Goal: Information Seeking & Learning: Find specific fact

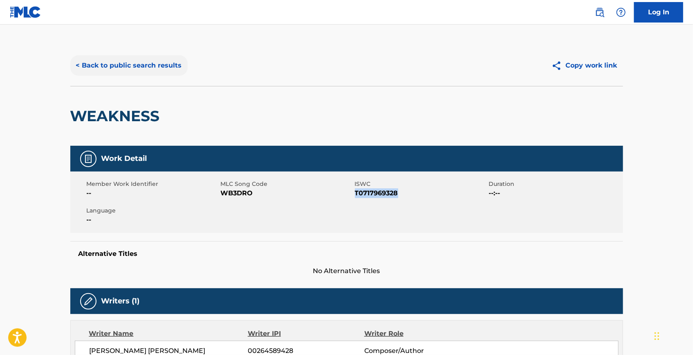
click at [153, 72] on button "< Back to public search results" at bounding box center [128, 65] width 117 height 20
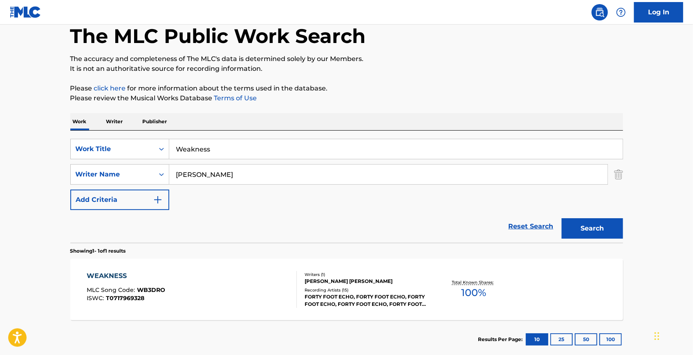
drag, startPoint x: 105, startPoint y: 141, endPoint x: 71, endPoint y: 138, distance: 34.1
click at [71, 138] on div "SearchWithCriteria7992d197-33bc-45fd-9bf7-66c295c3fcbc Work Title Weakness Sear…" at bounding box center [346, 186] width 553 height 112
paste input "Long Way Down"
type input "Long Way Down"
click at [587, 231] on button "Search" at bounding box center [592, 228] width 61 height 20
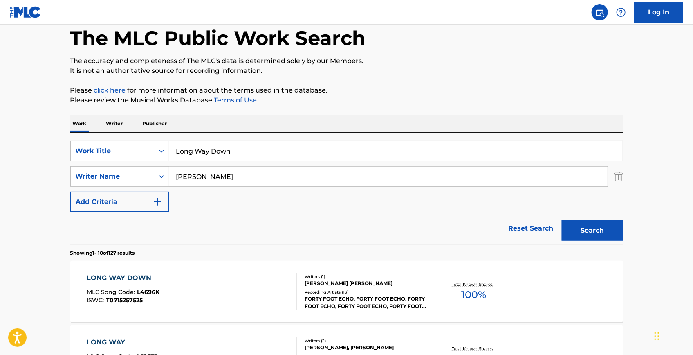
scroll to position [74, 0]
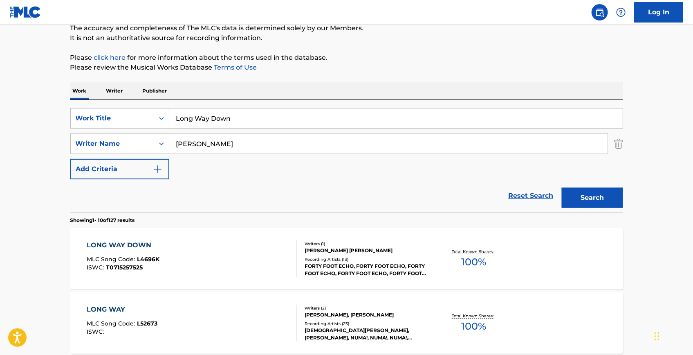
click at [163, 292] on div "LONG WAY MLC Song Code : L52673 ISWC : Writers ( 2 ) [PERSON_NAME], [PERSON_NAM…" at bounding box center [346, 322] width 553 height 61
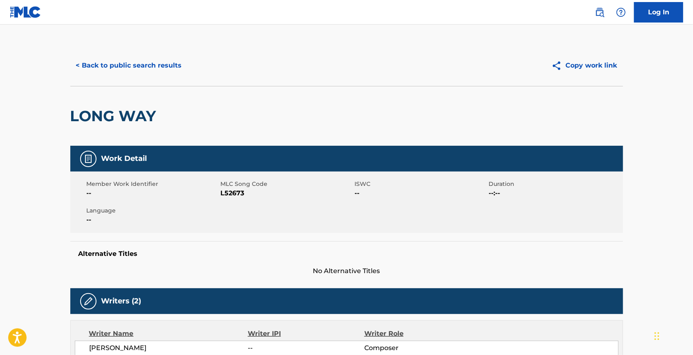
scroll to position [74, 0]
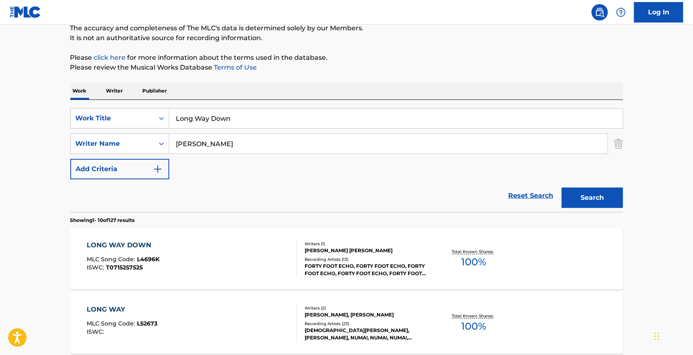
click at [132, 263] on span "T0715257525" at bounding box center [124, 266] width 37 height 7
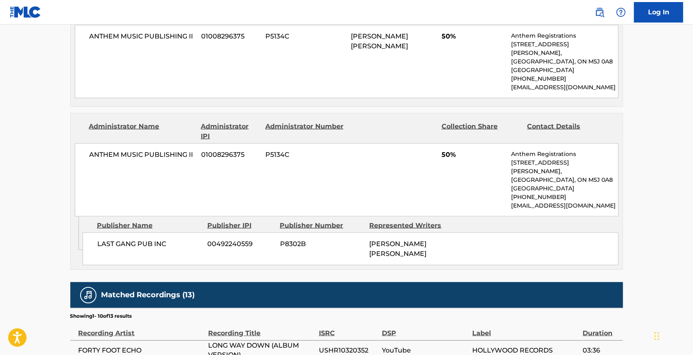
scroll to position [334, 0]
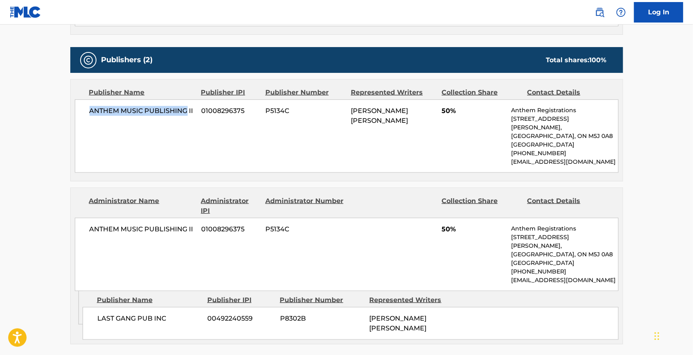
drag, startPoint x: 90, startPoint y: 110, endPoint x: 186, endPoint y: 110, distance: 96.1
click at [186, 110] on span "ANTHEM MUSIC PUBLISHING II" at bounding box center [143, 111] width 106 height 10
copy span "ANTHEM MUSIC PUBLISHING"
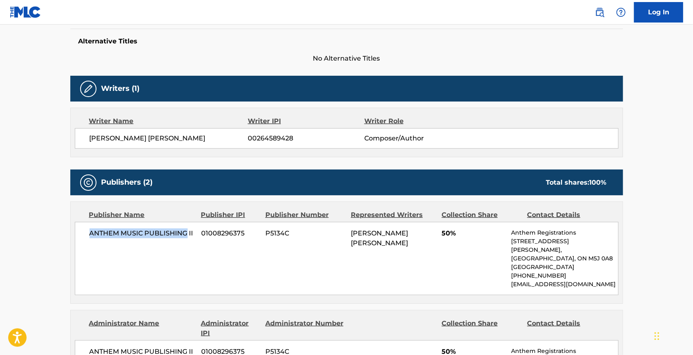
scroll to position [74, 0]
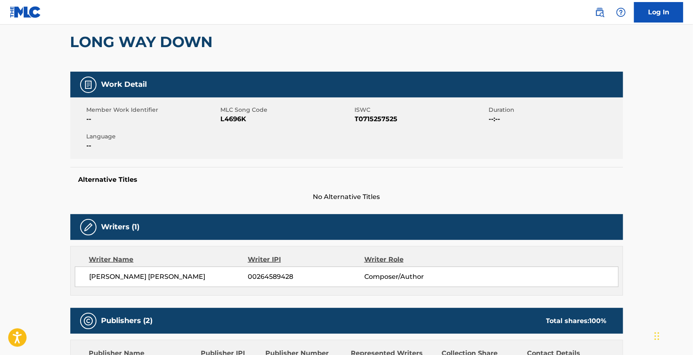
click at [237, 119] on span "L4696K" at bounding box center [287, 119] width 132 height 10
copy span "L4696K"
click at [389, 114] on span "T0715257525" at bounding box center [421, 119] width 132 height 10
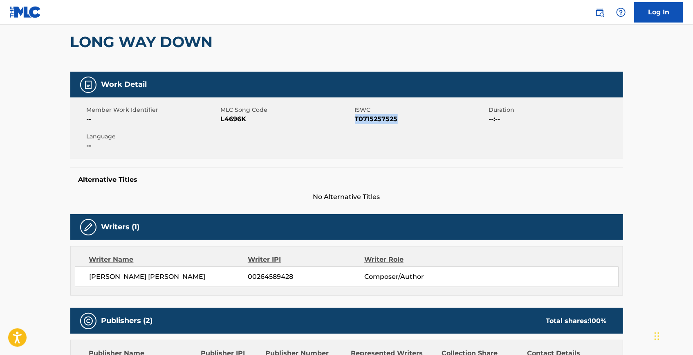
copy span "T0715257525"
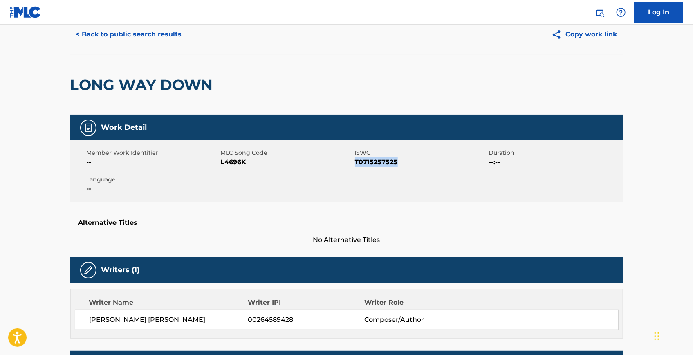
scroll to position [0, 0]
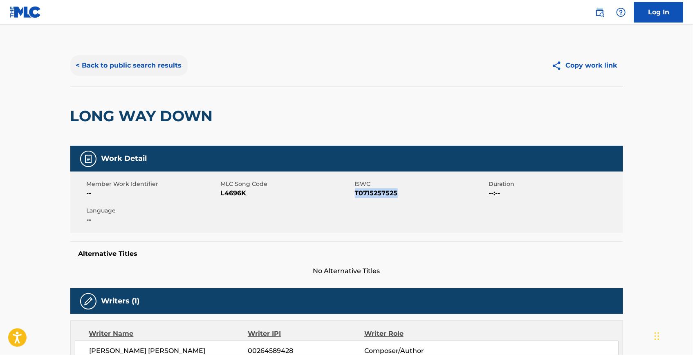
click at [157, 63] on button "< Back to public search results" at bounding box center [128, 65] width 117 height 20
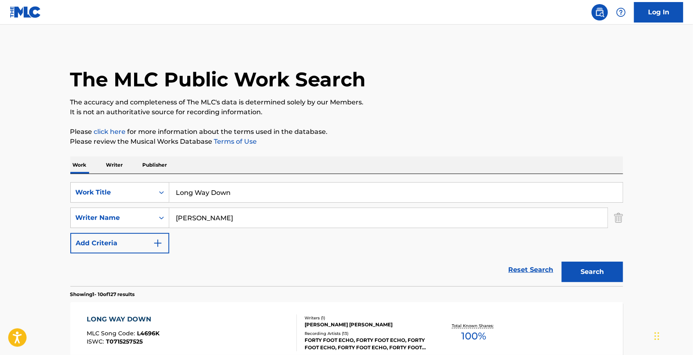
scroll to position [74, 0]
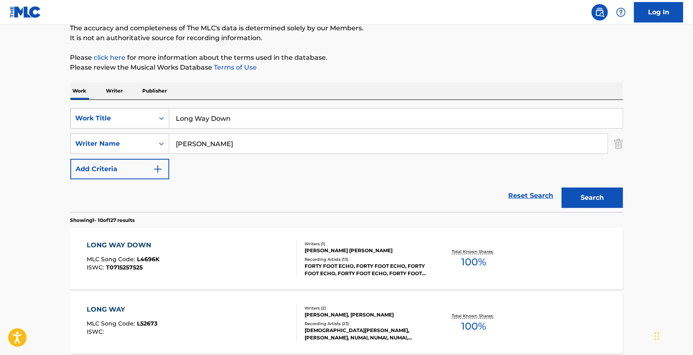
drag, startPoint x: 233, startPoint y: 112, endPoint x: 116, endPoint y: 107, distance: 117.4
click at [116, 108] on div "SearchWithCriteria7992d197-33bc-45fd-9bf7-66c295c3fcbc Work Title Long Way Down" at bounding box center [346, 118] width 553 height 20
paste input "Hollow"
type input "Hollow"
click at [586, 189] on button "Search" at bounding box center [592, 197] width 61 height 20
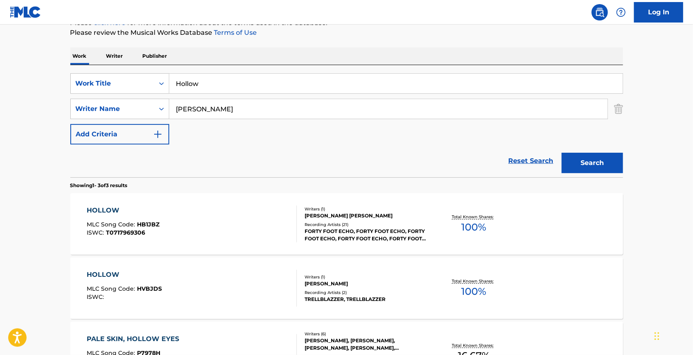
scroll to position [111, 0]
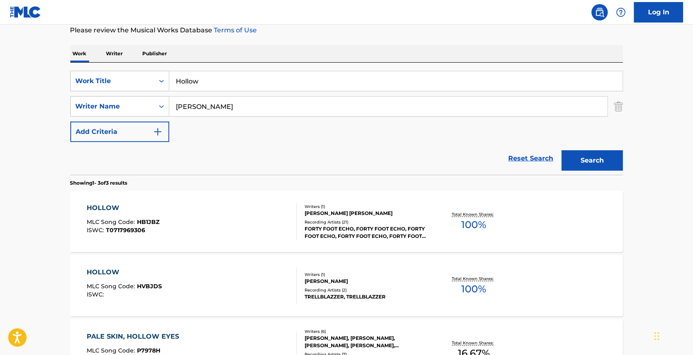
click at [112, 210] on div "HOLLOW" at bounding box center [123, 208] width 73 height 10
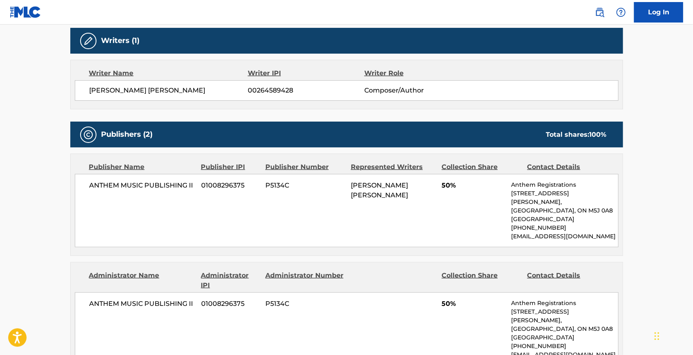
scroll to position [297, 0]
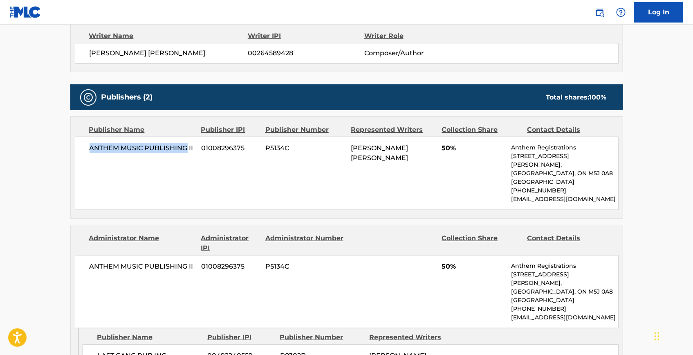
drag, startPoint x: 86, startPoint y: 148, endPoint x: 185, endPoint y: 149, distance: 99.0
click at [185, 149] on div "ANTHEM MUSIC PUBLISHING II 01008296375 P5134C [PERSON_NAME] [PERSON_NAME] 50% A…" at bounding box center [347, 173] width 544 height 73
copy span "ANTHEM MUSIC PUBLISHING"
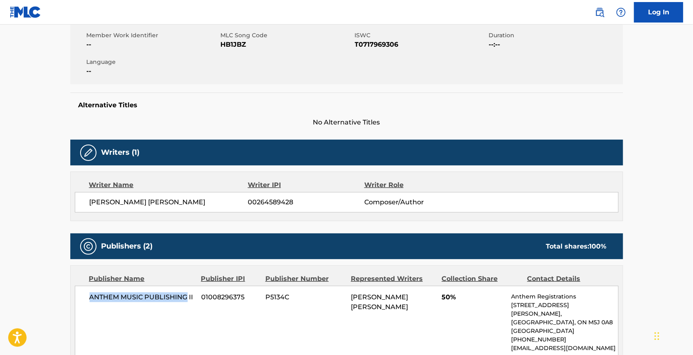
scroll to position [37, 0]
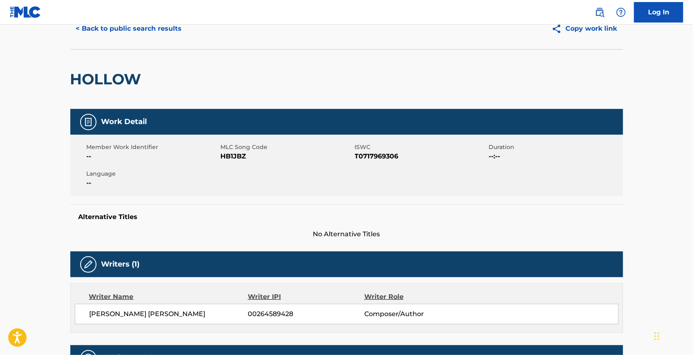
click at [234, 157] on span "HB1JBZ" at bounding box center [287, 156] width 132 height 10
copy span "HB1JBZ"
click at [368, 156] on span "T0717969306" at bounding box center [421, 156] width 132 height 10
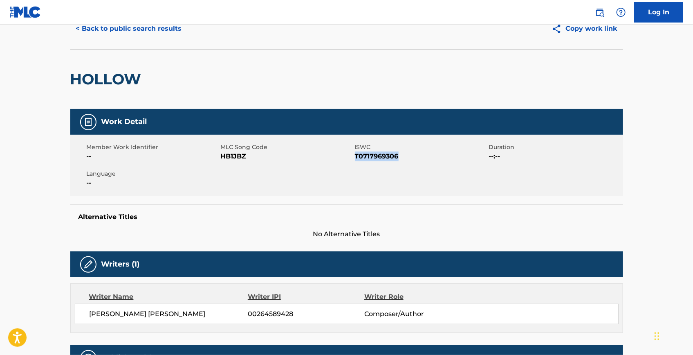
copy span "T0717969306"
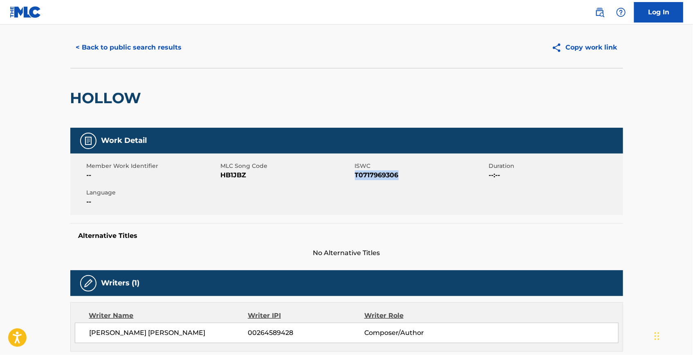
scroll to position [0, 0]
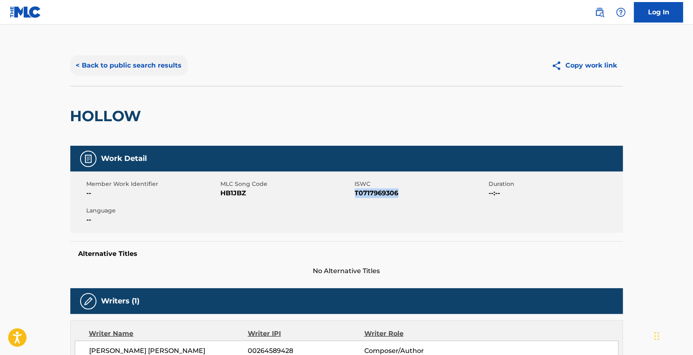
click at [141, 67] on button "< Back to public search results" at bounding box center [128, 65] width 117 height 20
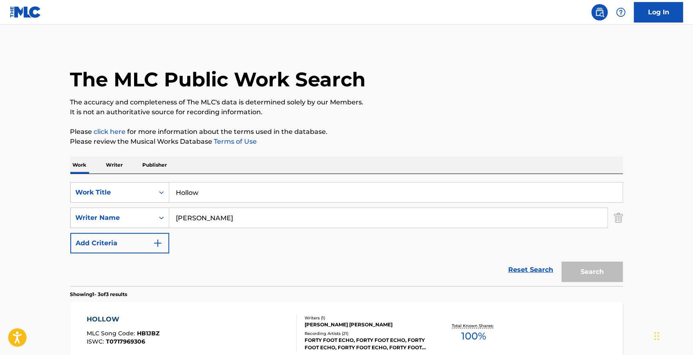
scroll to position [111, 0]
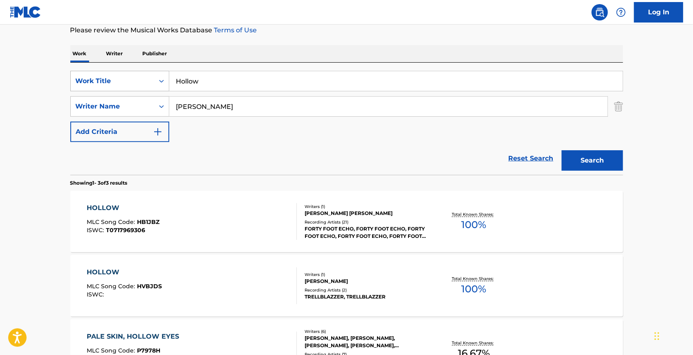
drag, startPoint x: 241, startPoint y: 73, endPoint x: 90, endPoint y: 76, distance: 150.9
click at [90, 76] on div "SearchWithCriteria7992d197-33bc-45fd-9bf7-66c295c3fcbc Work Title Hollow" at bounding box center [346, 81] width 553 height 20
paste input "Songbird"
type input "Songbird"
click at [609, 151] on button "Search" at bounding box center [592, 160] width 61 height 20
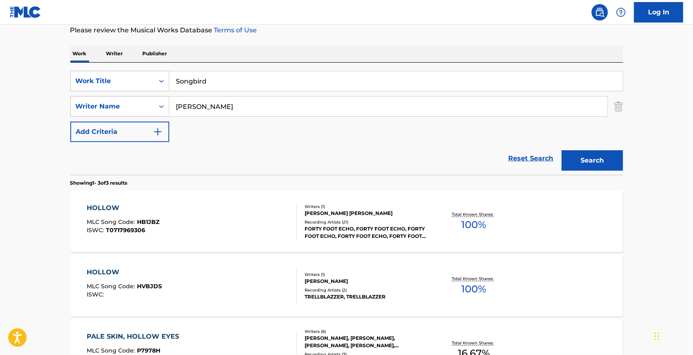
scroll to position [0, 0]
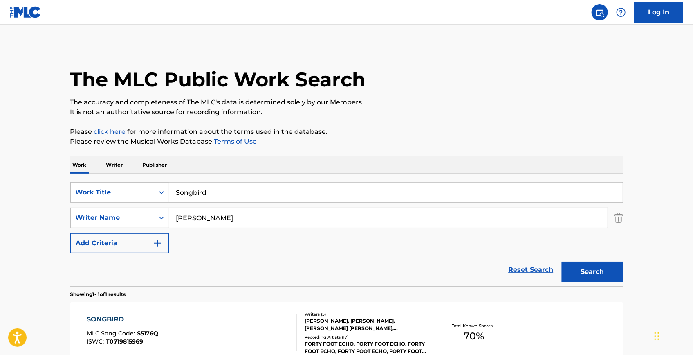
click at [112, 320] on div "SONGBIRD" at bounding box center [123, 319] width 72 height 10
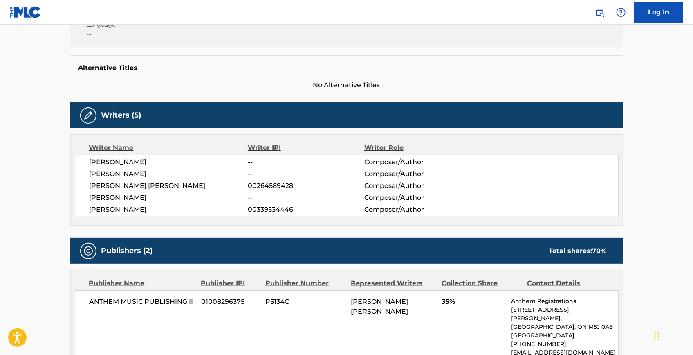
scroll to position [223, 0]
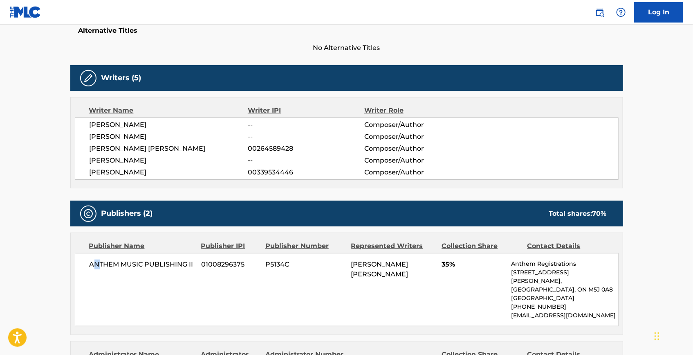
drag, startPoint x: 92, startPoint y: 263, endPoint x: 99, endPoint y: 262, distance: 7.0
click at [99, 262] on span "ANTHEM MUSIC PUBLISHING II" at bounding box center [143, 264] width 106 height 10
drag, startPoint x: 99, startPoint y: 262, endPoint x: 187, endPoint y: 263, distance: 87.5
click at [187, 263] on div "ANTHEM MUSIC PUBLISHING II 01008296375 P5134C [PERSON_NAME] [PERSON_NAME] 35% A…" at bounding box center [347, 289] width 544 height 73
copy span "ANTHEM MUSIC PUBLISHING"
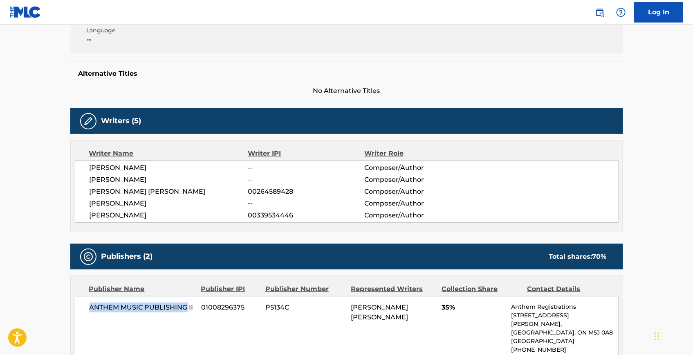
scroll to position [111, 0]
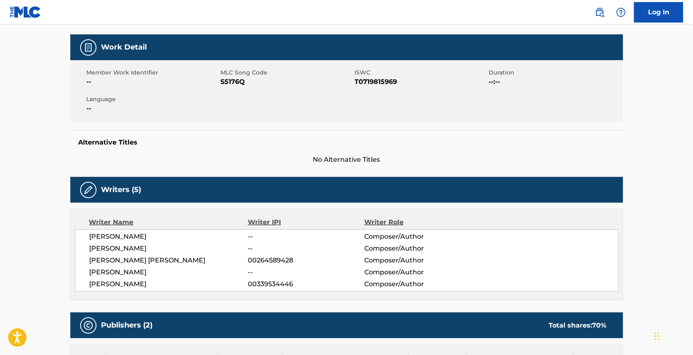
click at [240, 85] on span "S5176Q" at bounding box center [287, 82] width 132 height 10
copy span "S5176Q"
click at [372, 85] on span "T0719815969" at bounding box center [421, 82] width 132 height 10
click at [372, 81] on span "T0719815969" at bounding box center [421, 82] width 132 height 10
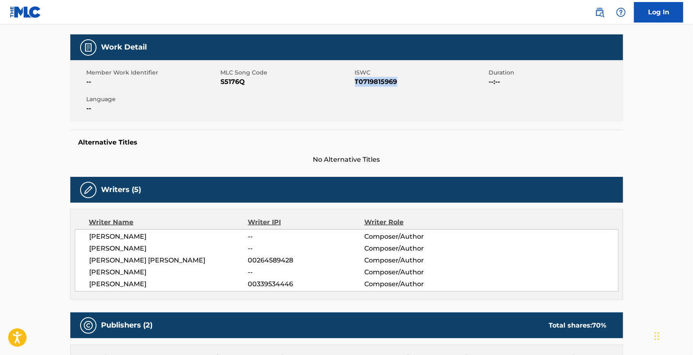
click at [372, 81] on span "T0719815969" at bounding box center [421, 82] width 132 height 10
copy span "T0719815969"
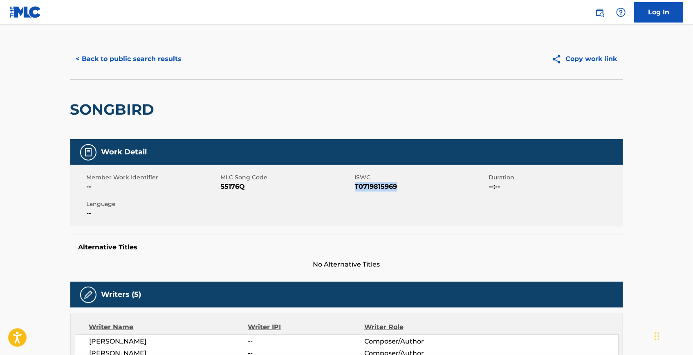
scroll to position [0, 0]
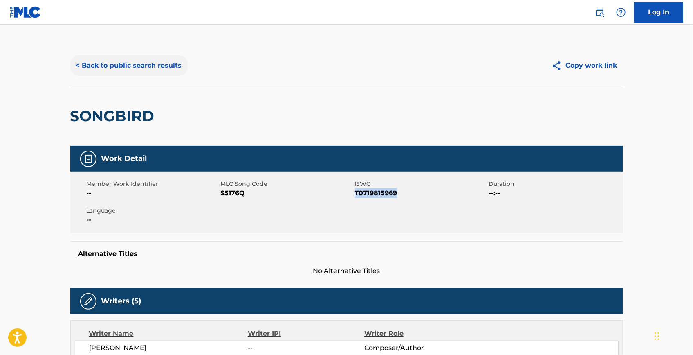
click at [172, 63] on button "< Back to public search results" at bounding box center [128, 65] width 117 height 20
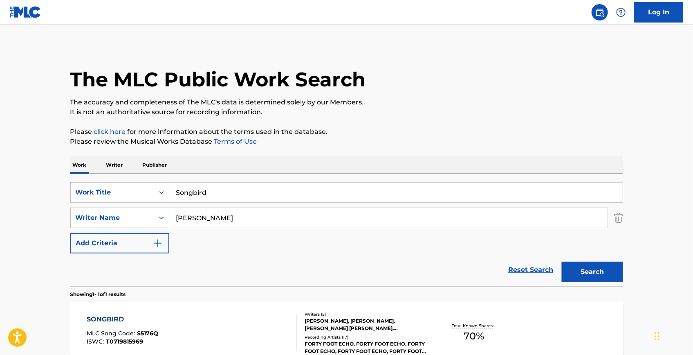
paste input "Paradise"
drag, startPoint x: 249, startPoint y: 192, endPoint x: 114, endPoint y: 157, distance: 138.9
click at [110, 163] on div "Work Writer Publisher SearchWithCriteria7992d197-33bc-45fd-9bf7-66c295c3fcbc Wo…" at bounding box center [346, 278] width 553 height 245
type input "Paradise"
drag, startPoint x: 212, startPoint y: 217, endPoint x: 132, endPoint y: 220, distance: 80.2
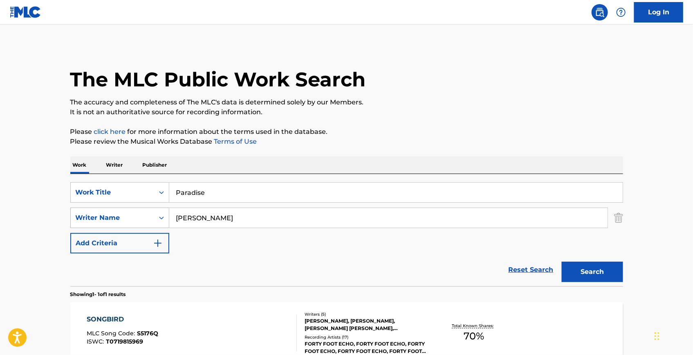
click at [130, 222] on div "SearchWithCriteria667d6eee-902e-449e-97cd-acc3a4adea6c Writer Name [PERSON_NAME]" at bounding box center [346, 217] width 553 height 20
paste input "[PERSON_NAME]"
type input "[PERSON_NAME]"
click at [597, 264] on button "Search" at bounding box center [592, 271] width 61 height 20
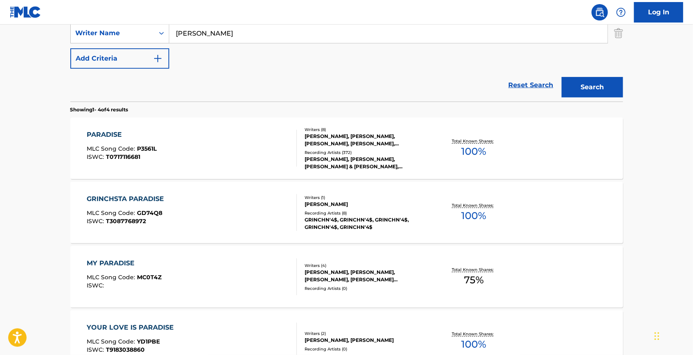
scroll to position [186, 0]
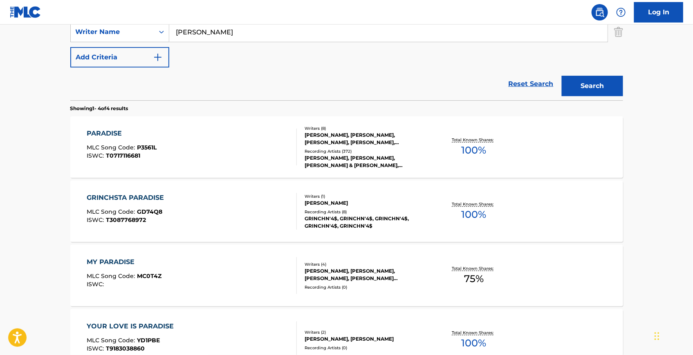
click at [110, 130] on div "PARADISE" at bounding box center [122, 133] width 70 height 10
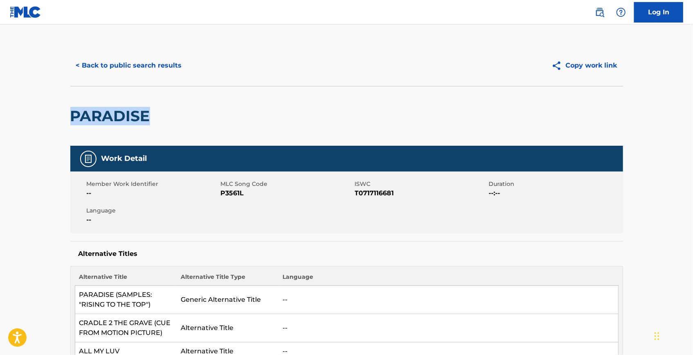
drag, startPoint x: 150, startPoint y: 118, endPoint x: 65, endPoint y: 124, distance: 84.9
copy h2 "PARADISE"
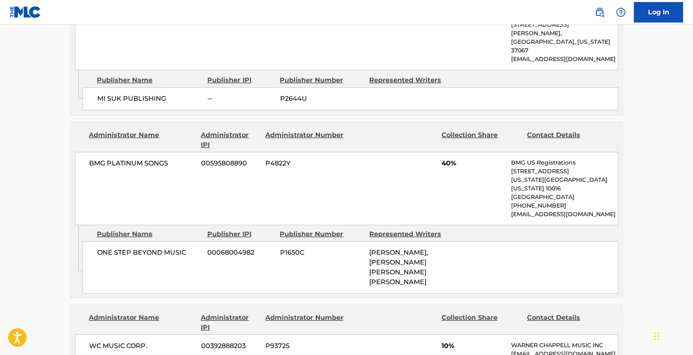
scroll to position [1189, 0]
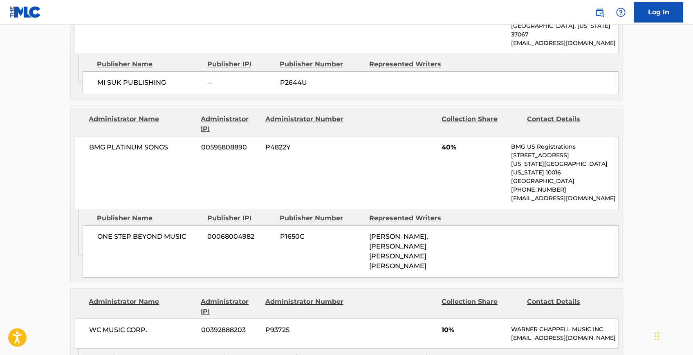
click at [339, 209] on div "Publisher Name Publisher IPI Publisher Number Represented Writers ONE STEP BEYO…" at bounding box center [353, 243] width 540 height 68
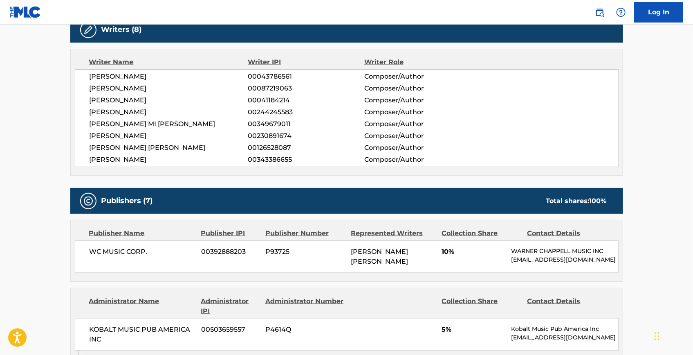
scroll to position [372, 0]
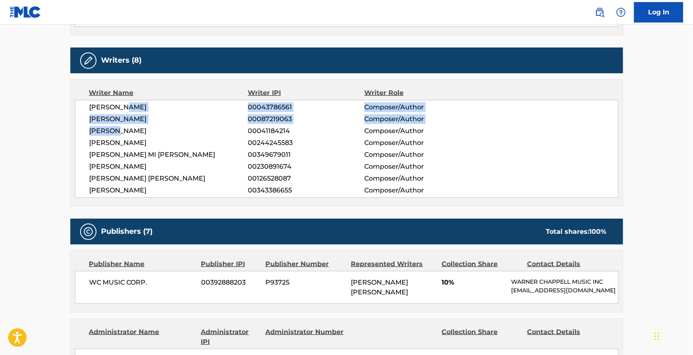
drag, startPoint x: 128, startPoint y: 94, endPoint x: 119, endPoint y: 118, distance: 25.9
click at [119, 118] on div "[PERSON_NAME] 00043786561 Composer/Author [PERSON_NAME] 00087219063 Composer/Au…" at bounding box center [347, 149] width 544 height 98
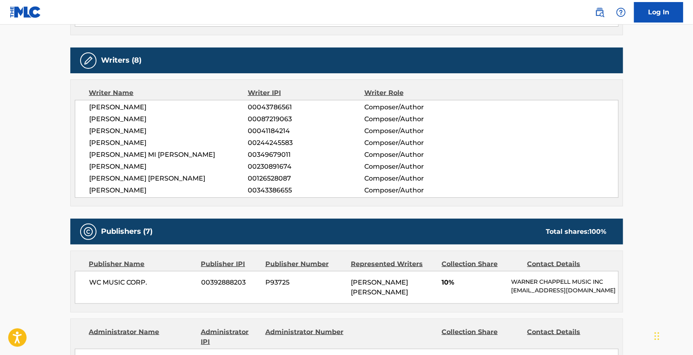
drag, startPoint x: 119, startPoint y: 118, endPoint x: 113, endPoint y: 131, distance: 14.1
click at [113, 138] on span "[PERSON_NAME]" at bounding box center [169, 143] width 159 height 10
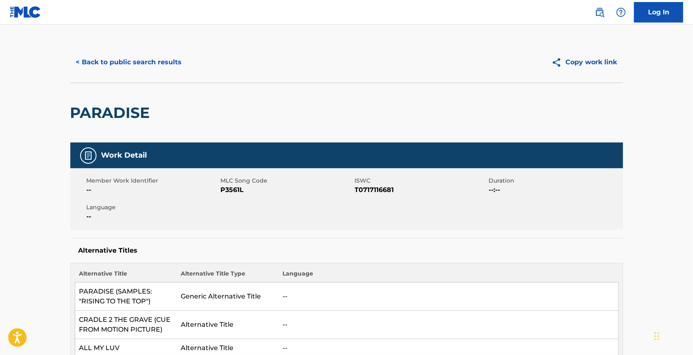
scroll to position [0, 0]
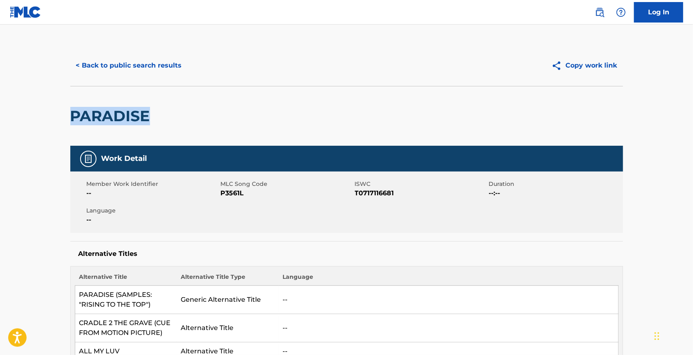
drag, startPoint x: 154, startPoint y: 113, endPoint x: 72, endPoint y: 115, distance: 82.2
click at [72, 115] on h2 "PARADISE" at bounding box center [112, 116] width 84 height 18
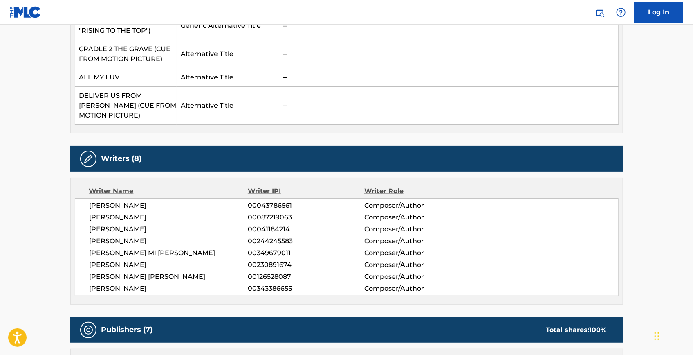
scroll to position [297, 0]
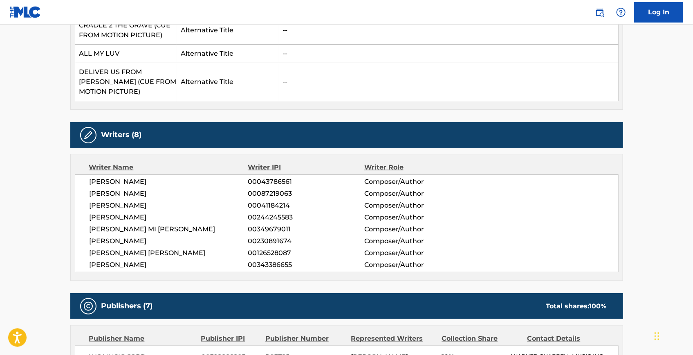
click at [151, 177] on span "[PERSON_NAME]" at bounding box center [169, 182] width 159 height 10
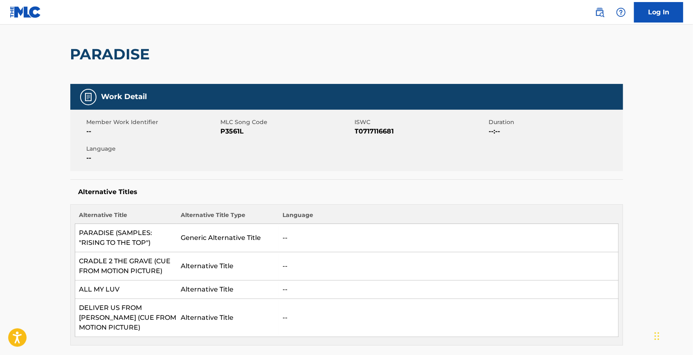
scroll to position [37, 0]
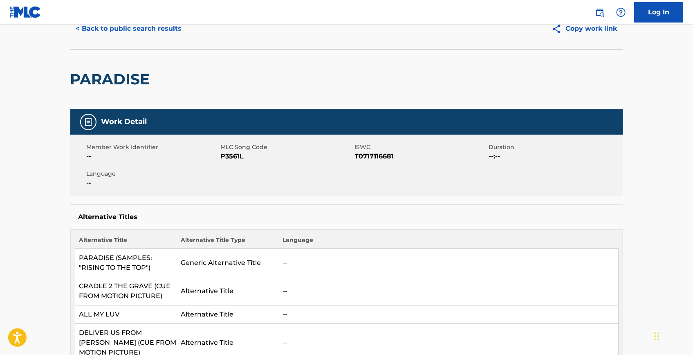
click at [237, 155] on span "P3561L" at bounding box center [287, 156] width 132 height 10
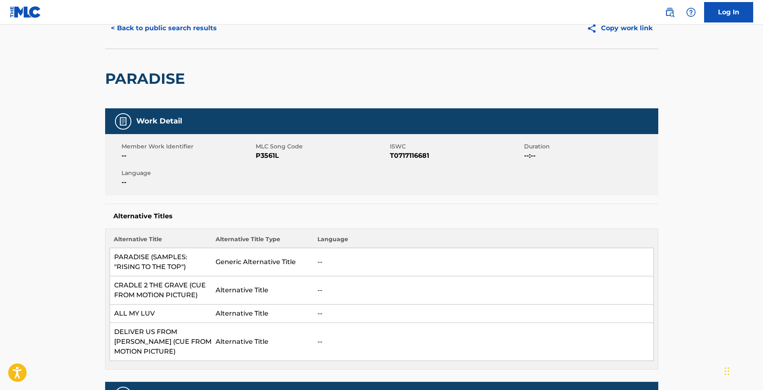
click at [422, 154] on span "T0717116681" at bounding box center [456, 156] width 132 height 10
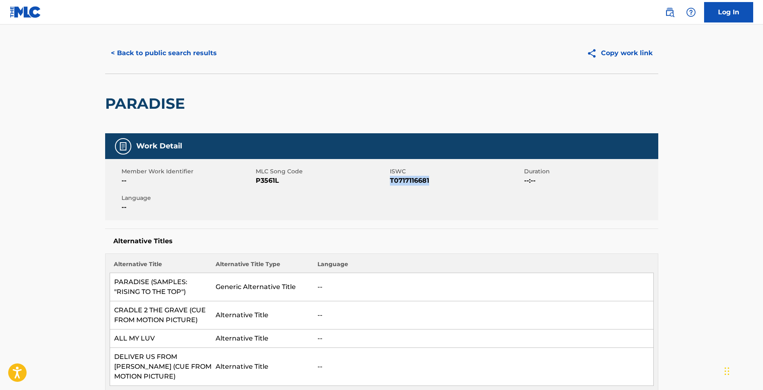
scroll to position [0, 0]
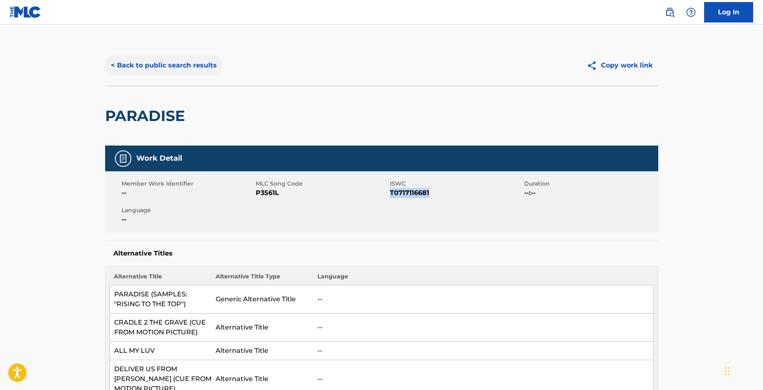
click at [211, 67] on button "< Back to public search results" at bounding box center [163, 65] width 117 height 20
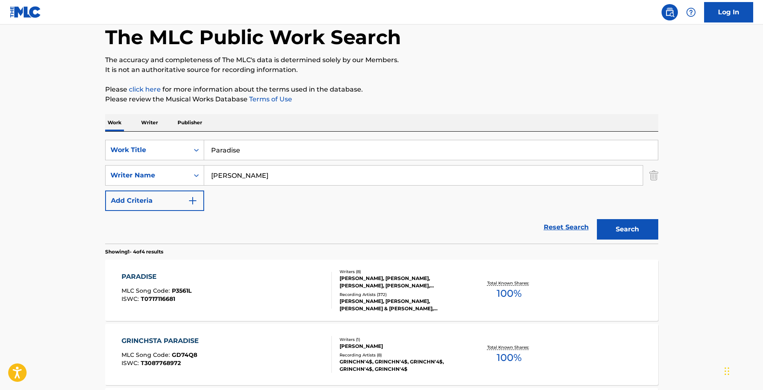
scroll to position [18, 0]
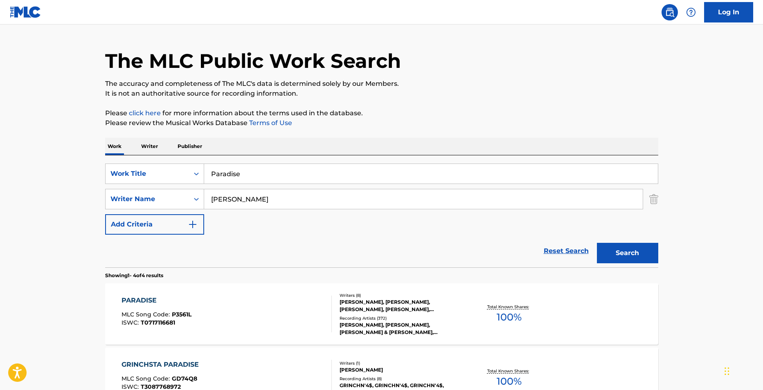
drag, startPoint x: 267, startPoint y: 173, endPoint x: 99, endPoint y: 94, distance: 185.9
click at [94, 106] on main "The MLC Public Work Search The accuracy and completeness of The MLC's data is d…" at bounding box center [381, 293] width 763 height 574
paste input "Star For Lif"
type input "Star For Life"
drag, startPoint x: 285, startPoint y: 204, endPoint x: 157, endPoint y: 189, distance: 128.8
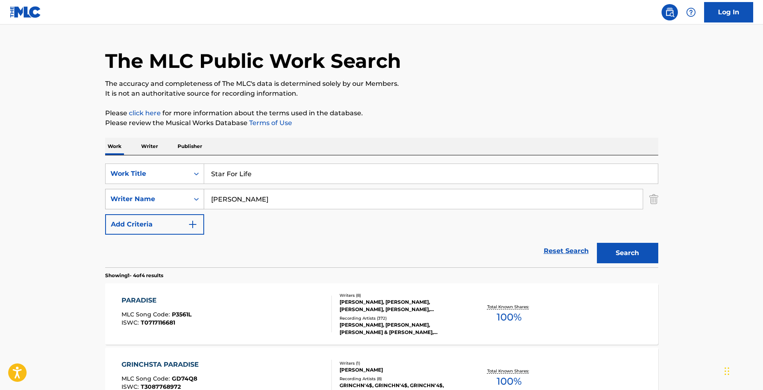
click at [157, 189] on div "SearchWithCriteria667d6eee-902e-449e-97cd-acc3a4adea6c Writer Name [PERSON_NAME]" at bounding box center [381, 199] width 553 height 20
paste input "[PERSON_NAME]"
type input "[PERSON_NAME]"
click at [630, 247] on button "Search" at bounding box center [627, 253] width 61 height 20
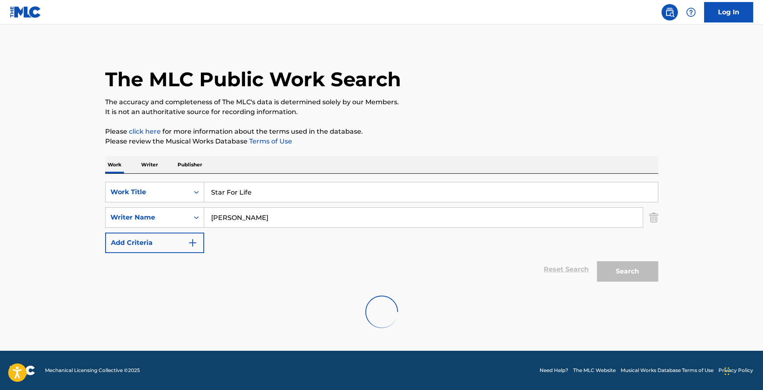
scroll to position [0, 0]
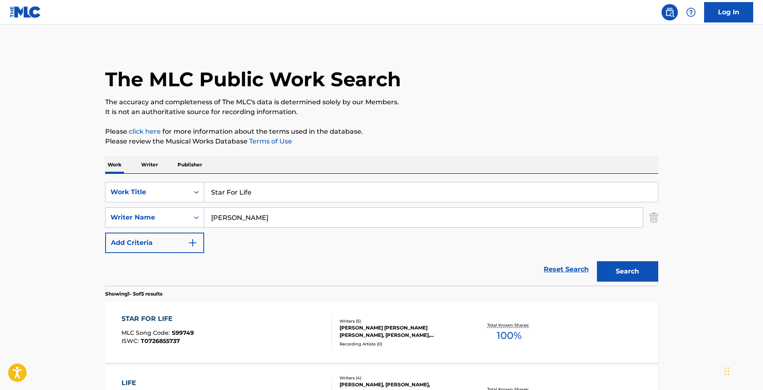
click at [161, 312] on div "STAR FOR LIFE MLC Song Code : S99749 ISWC : T0726855737 Writers ( 5 ) [PERSON_N…" at bounding box center [381, 332] width 553 height 61
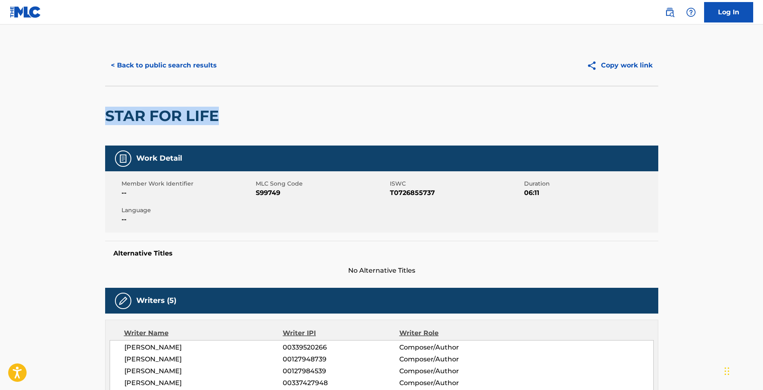
drag, startPoint x: 217, startPoint y: 115, endPoint x: 105, endPoint y: 122, distance: 112.7
click at [105, 122] on h2 "STAR FOR LIFE" at bounding box center [164, 116] width 118 height 18
click at [187, 354] on span "[PERSON_NAME]" at bounding box center [203, 360] width 159 height 10
drag, startPoint x: 219, startPoint y: 113, endPoint x: 103, endPoint y: 116, distance: 115.8
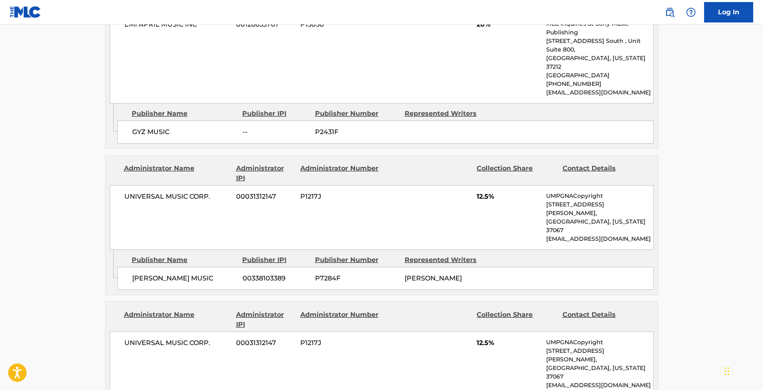
scroll to position [818, 0]
